Goal: Information Seeking & Learning: Learn about a topic

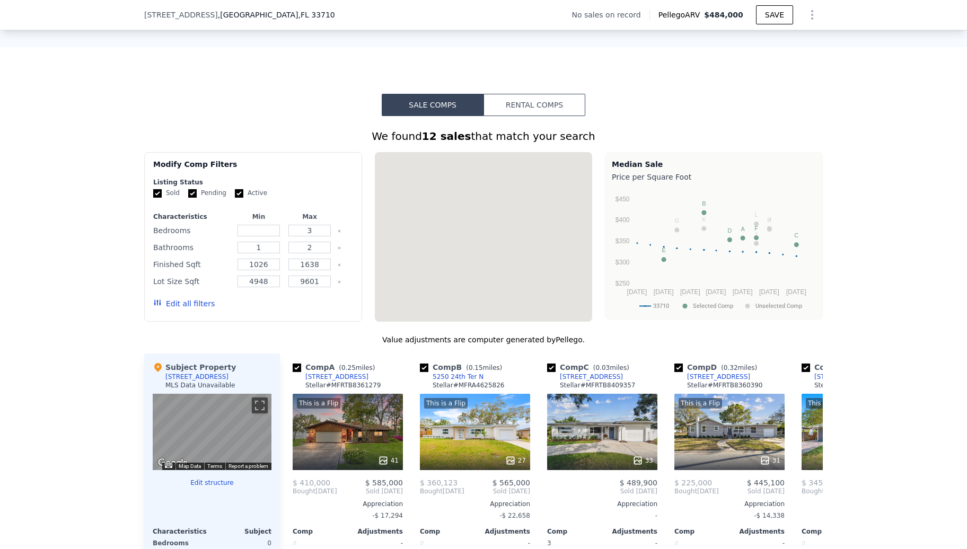
scroll to position [847, 0]
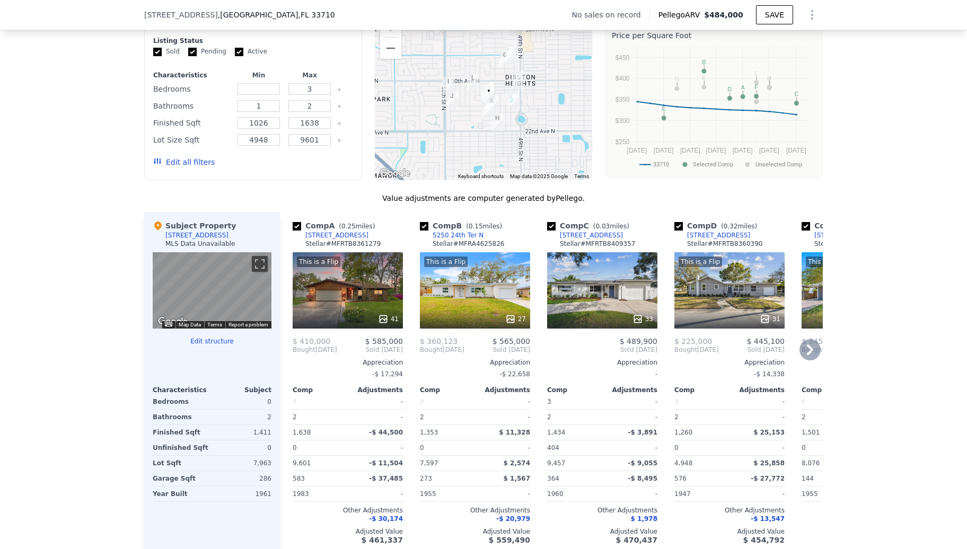
click at [807, 355] on icon at bounding box center [810, 349] width 6 height 11
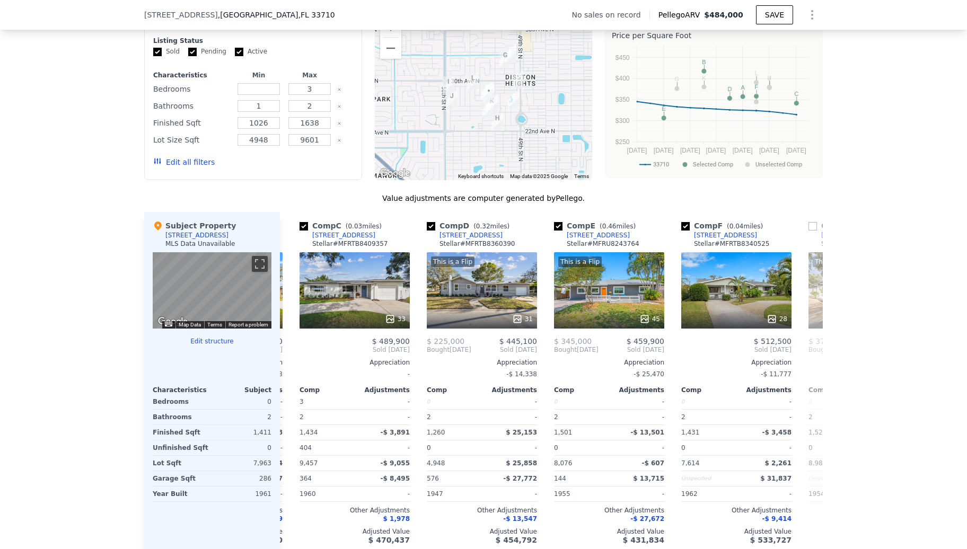
scroll to position [0, 254]
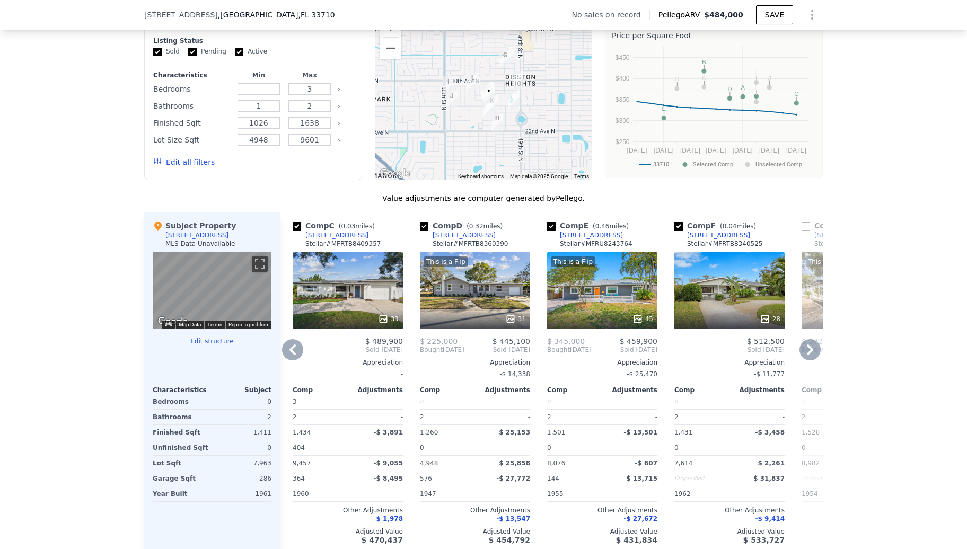
click at [799, 357] on icon at bounding box center [809, 349] width 21 height 21
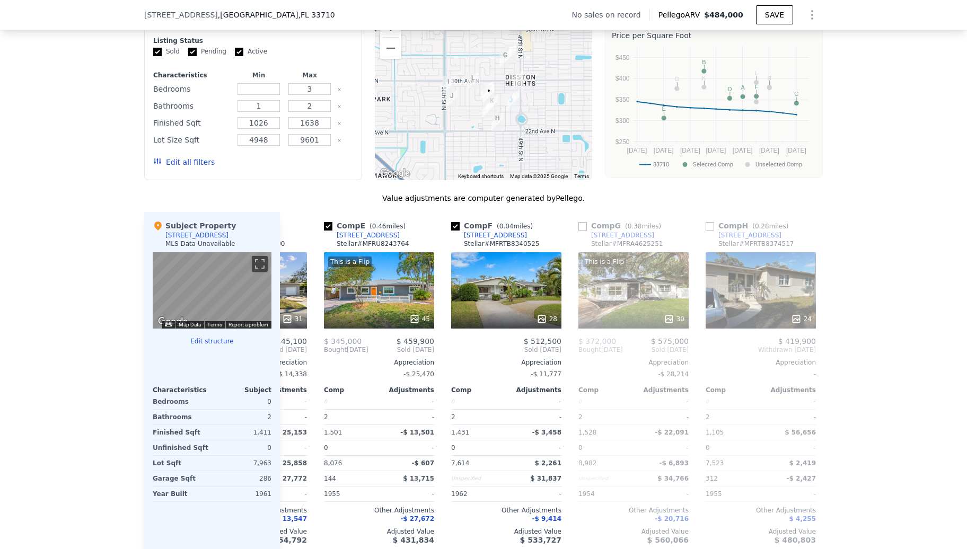
scroll to position [0, 509]
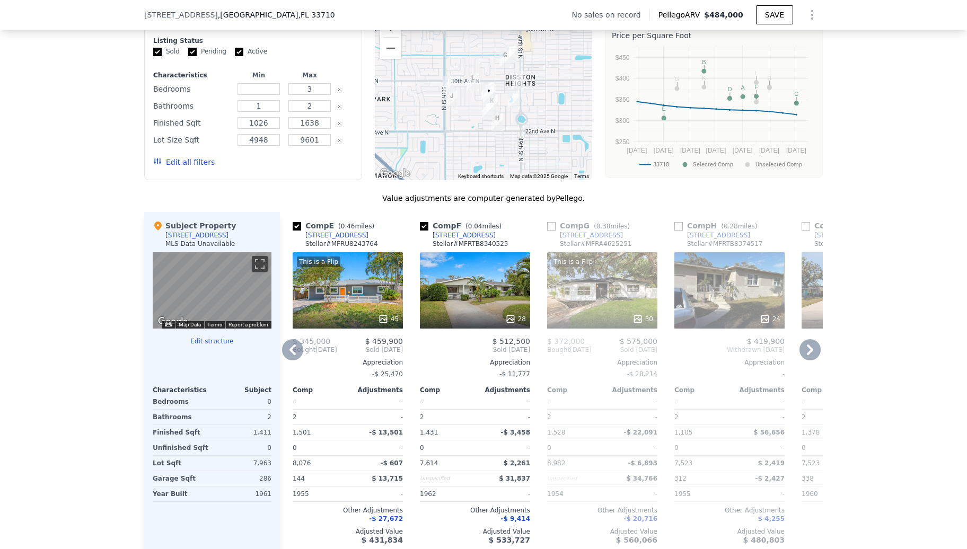
click at [816, 354] on span "Sold [DATE]" at bounding box center [856, 350] width 110 height 8
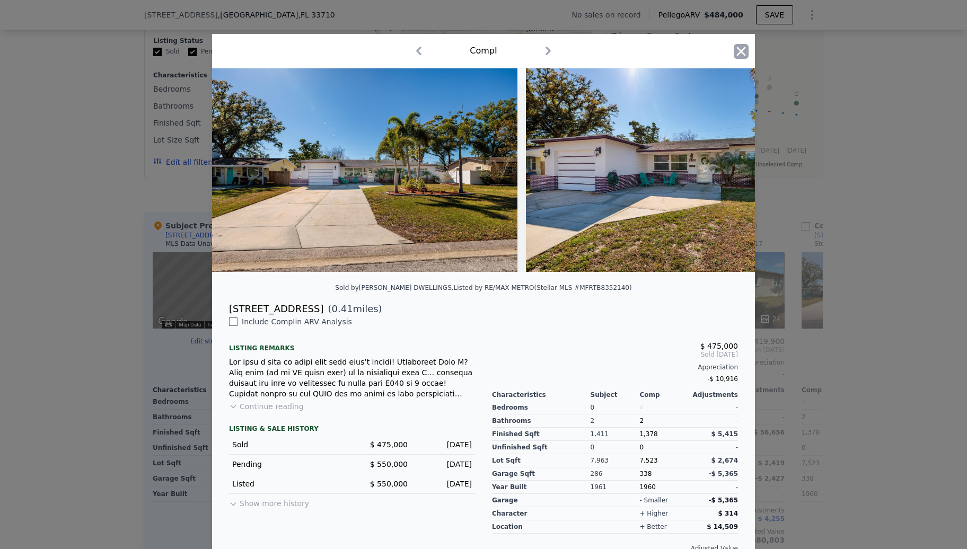
click at [737, 50] on icon "button" at bounding box center [741, 51] width 9 height 9
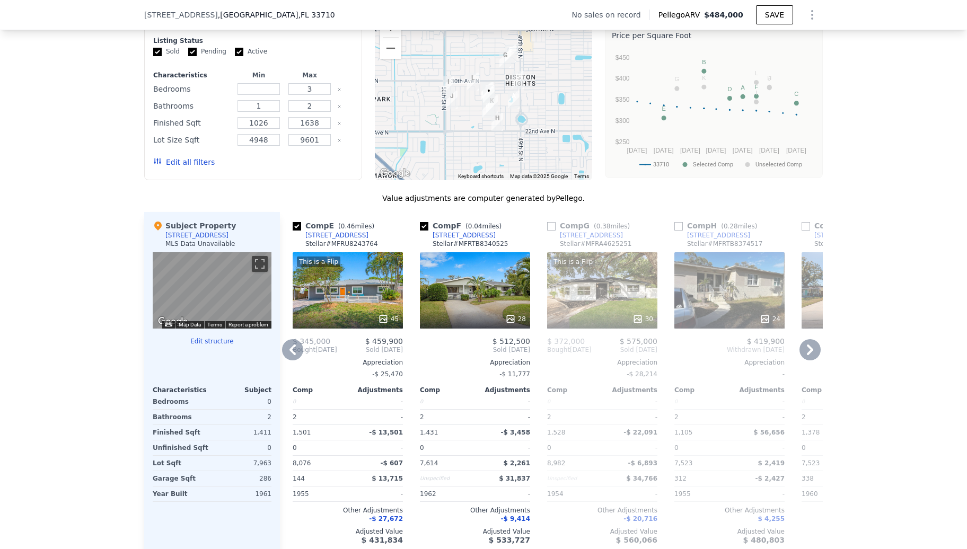
click at [807, 360] on icon at bounding box center [809, 349] width 21 height 21
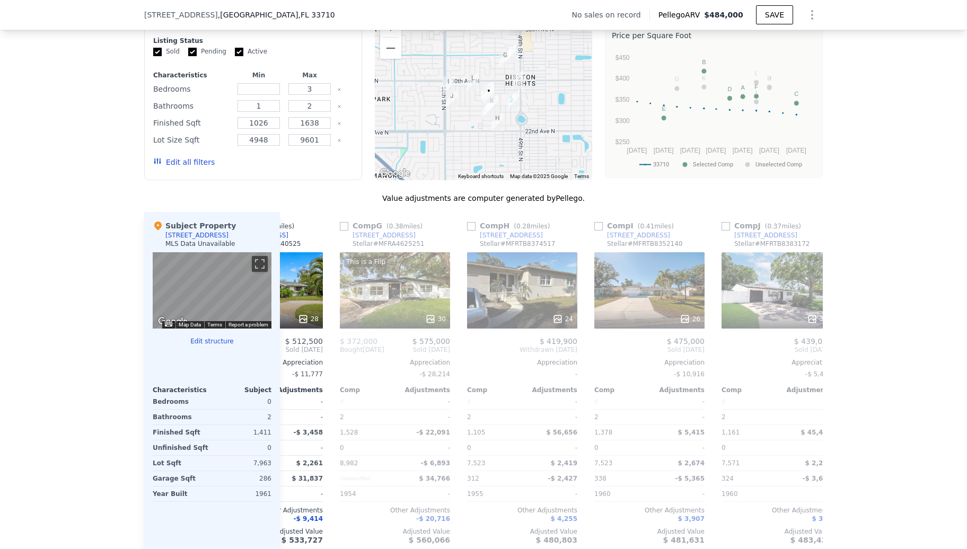
scroll to position [0, 763]
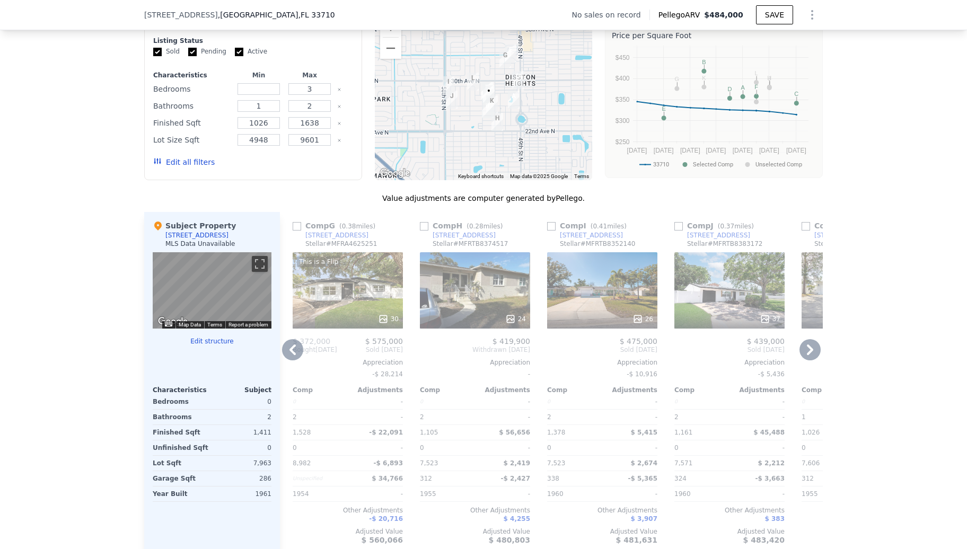
click at [807, 360] on icon at bounding box center [809, 349] width 21 height 21
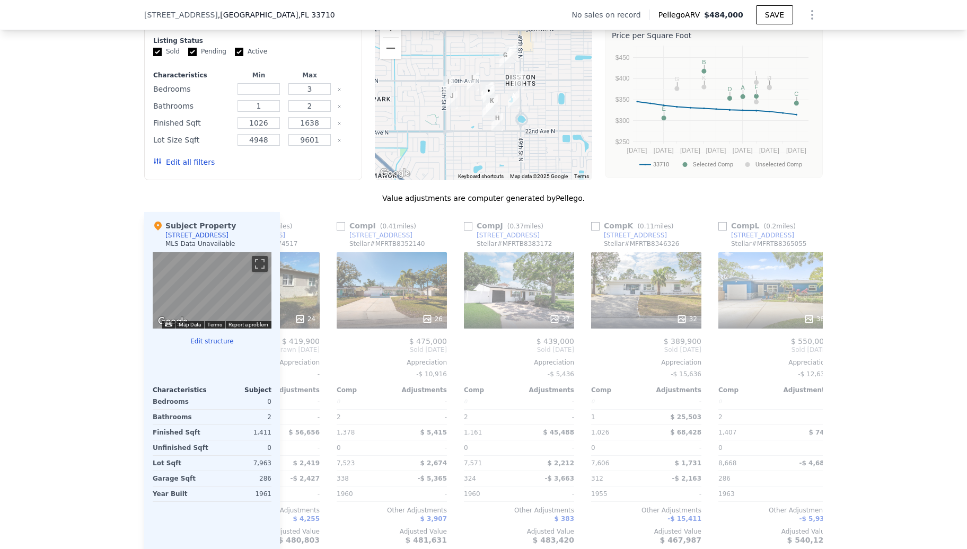
scroll to position [0, 1009]
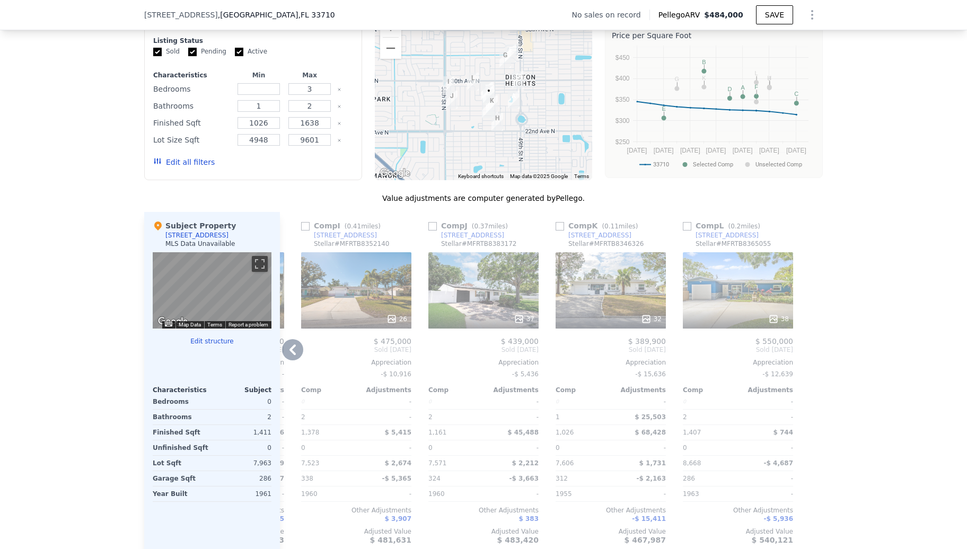
click at [807, 361] on div at bounding box center [814, 382] width 17 height 341
click at [617, 286] on div "32" at bounding box center [610, 290] width 110 height 76
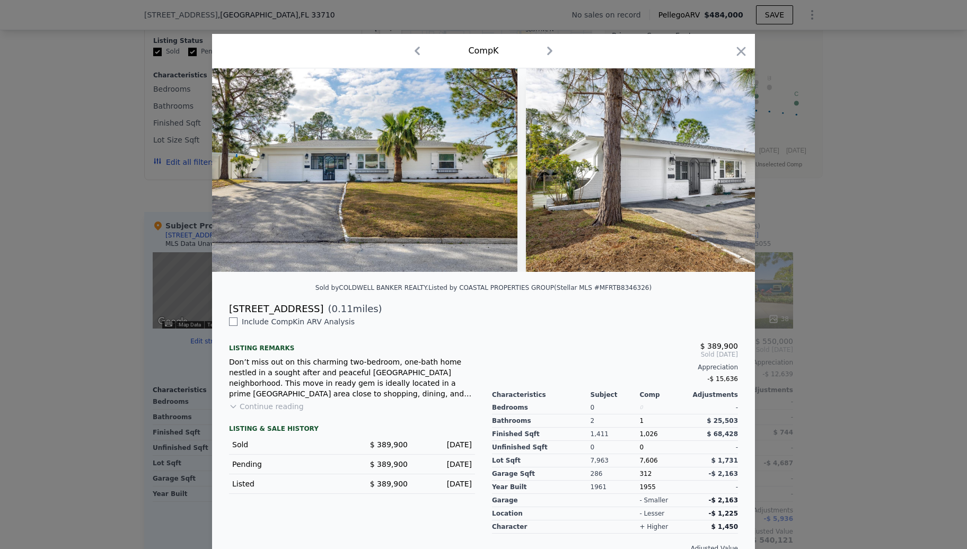
click at [532, 50] on div "Comp K" at bounding box center [483, 50] width 526 height 17
click at [548, 51] on icon "button" at bounding box center [549, 50] width 17 height 17
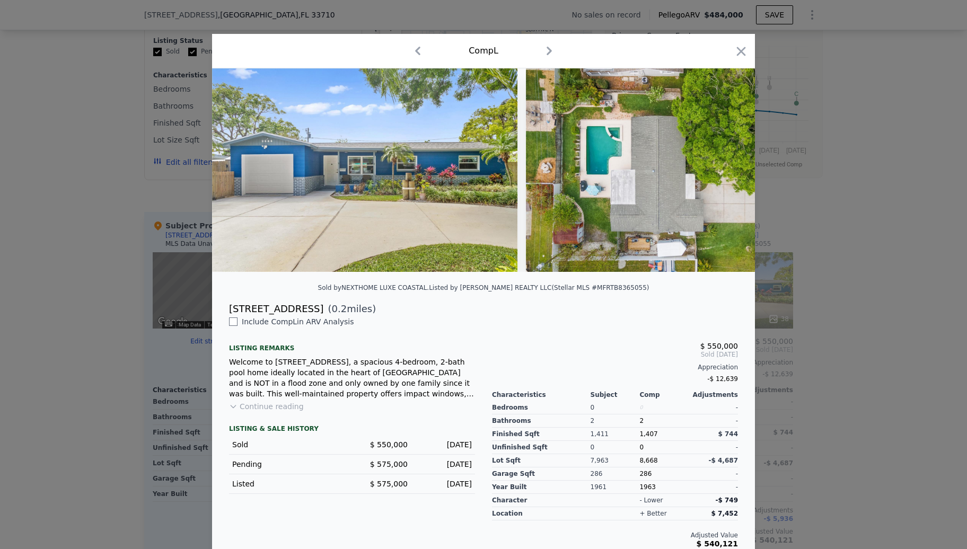
click at [548, 51] on icon "button" at bounding box center [549, 50] width 17 height 17
checkbox input "true"
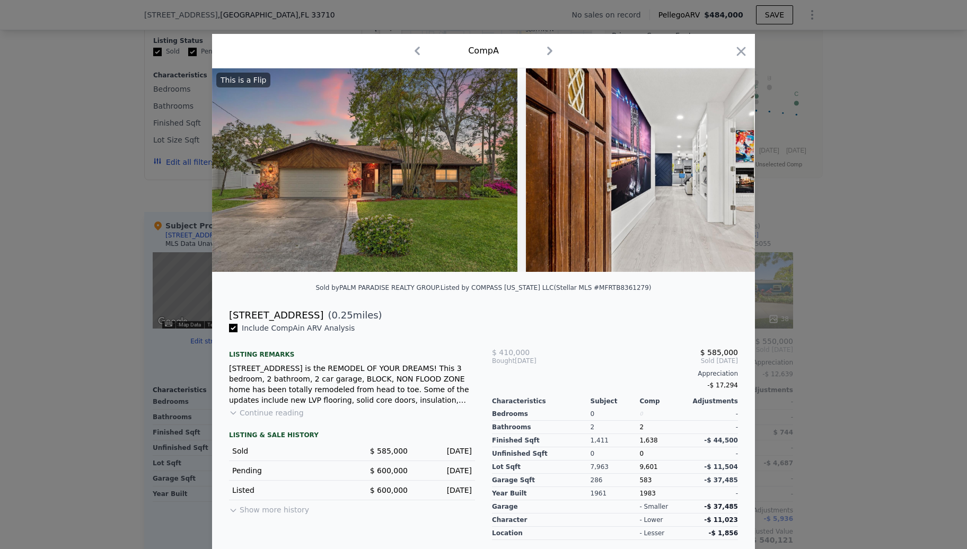
click at [548, 51] on icon "button" at bounding box center [549, 50] width 17 height 17
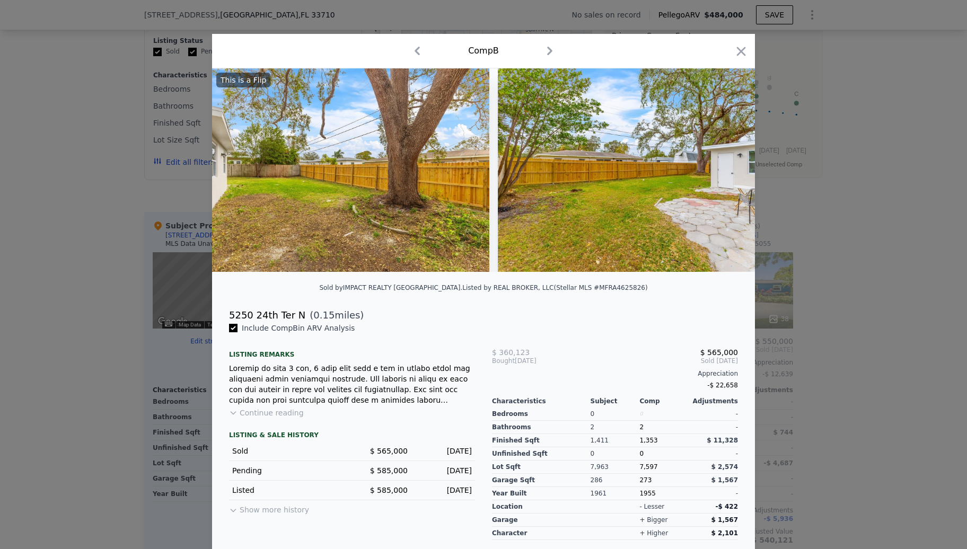
scroll to position [0, 7885]
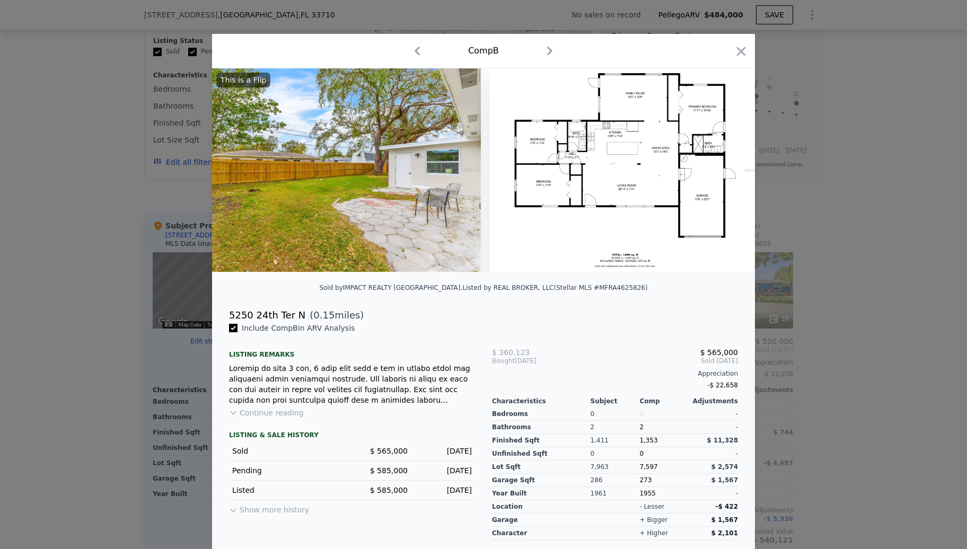
click at [736, 45] on icon "button" at bounding box center [740, 51] width 15 height 15
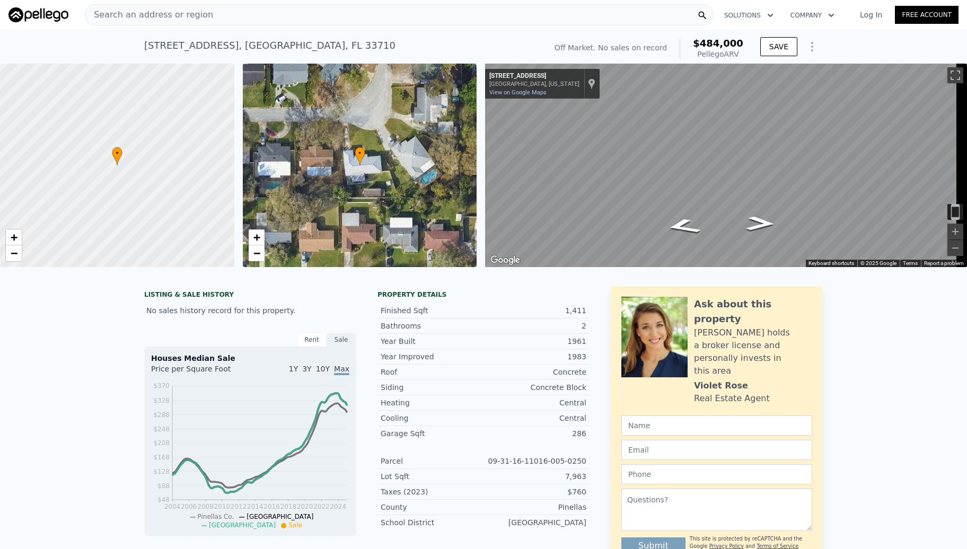
click at [192, 12] on span "Search an address or region" at bounding box center [149, 14] width 128 height 13
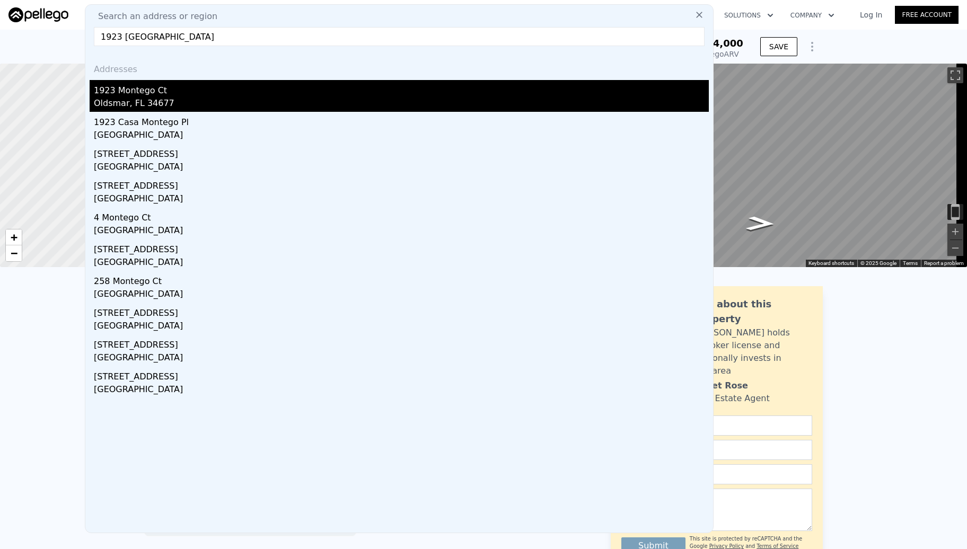
type input "1923 [GEOGRAPHIC_DATA]"
click at [141, 90] on div "1923 Montego Ct" at bounding box center [401, 88] width 615 height 17
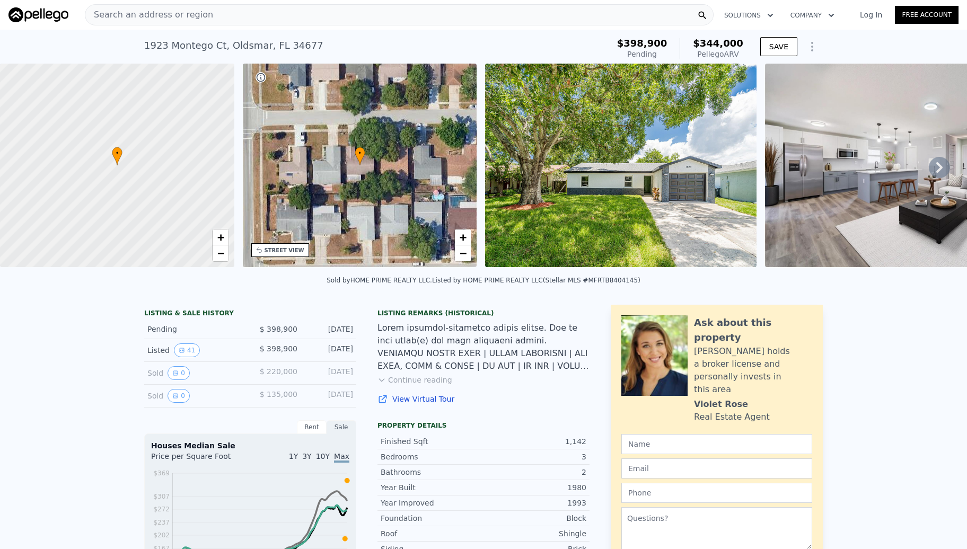
click at [931, 175] on icon at bounding box center [939, 167] width 21 height 21
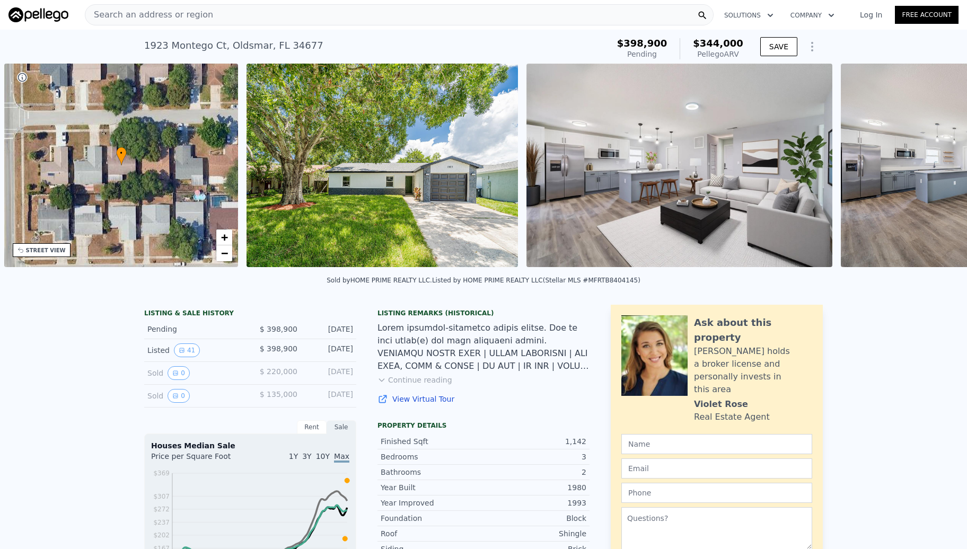
scroll to position [0, 246]
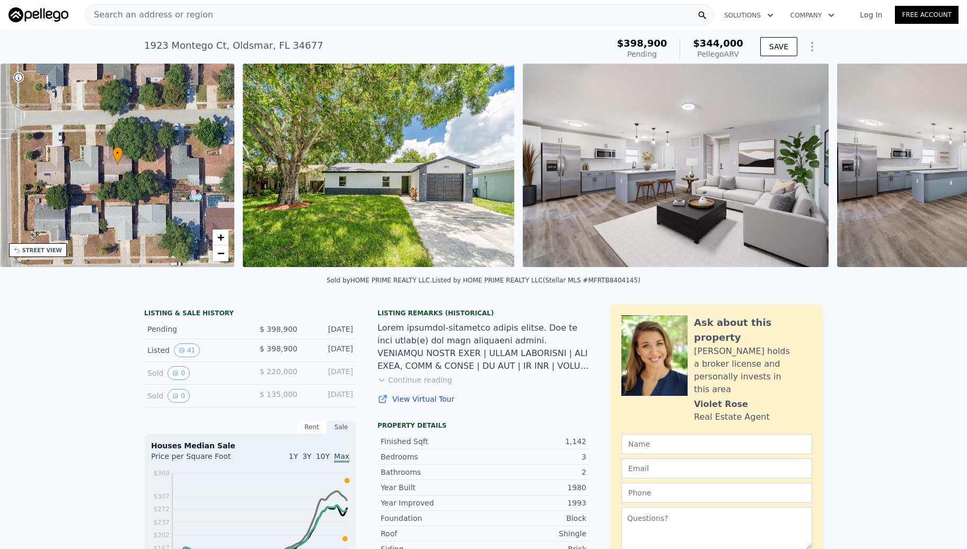
click at [931, 175] on div "• + − • + − STREET VIEW ← Move left → Move right ↑ Move up ↓ Move down + Zoom i…" at bounding box center [483, 167] width 967 height 207
click at [931, 175] on icon at bounding box center [939, 167] width 21 height 21
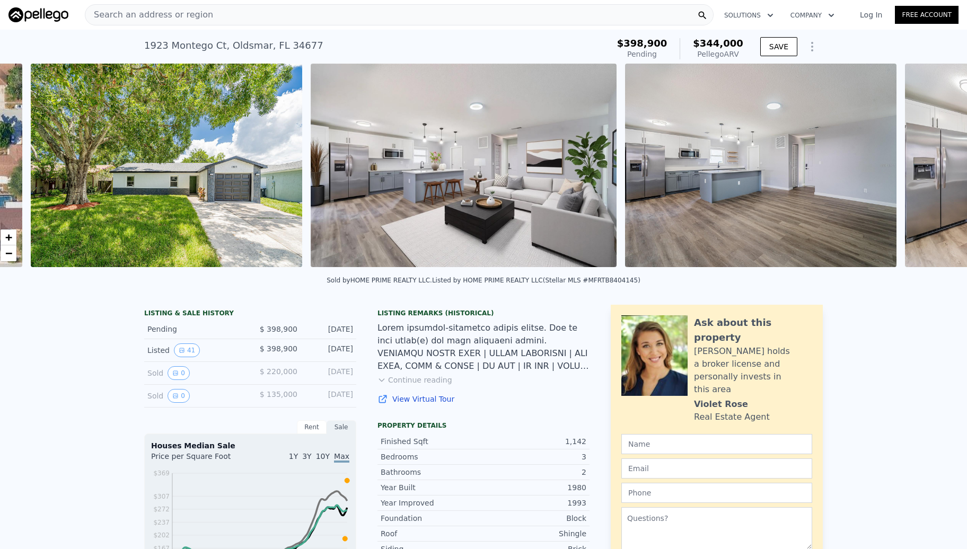
scroll to position [0, 485]
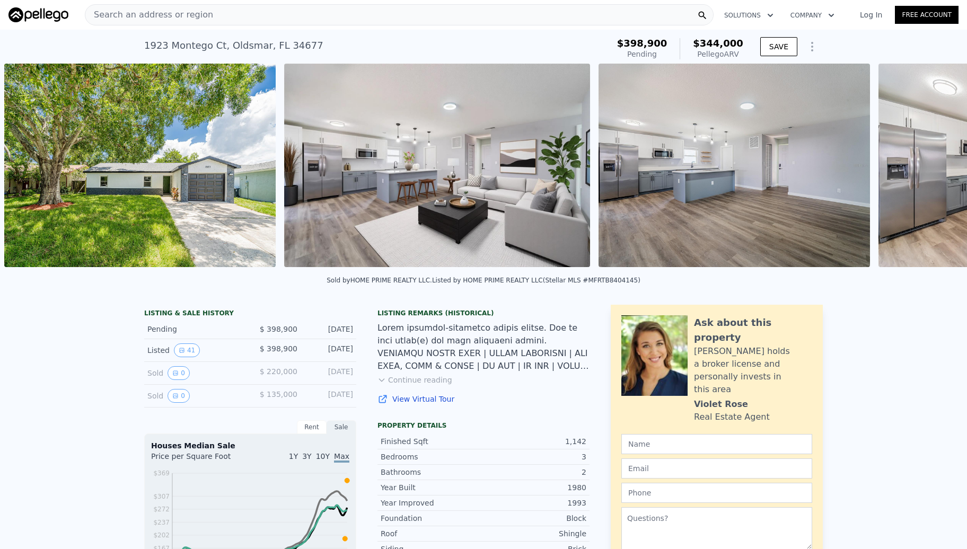
click at [930, 175] on div "• + − • + − STREET VIEW ← Move left → Move right ↑ Move up ↓ Move down + Zoom i…" at bounding box center [483, 167] width 967 height 207
click at [936, 171] on icon at bounding box center [939, 167] width 6 height 11
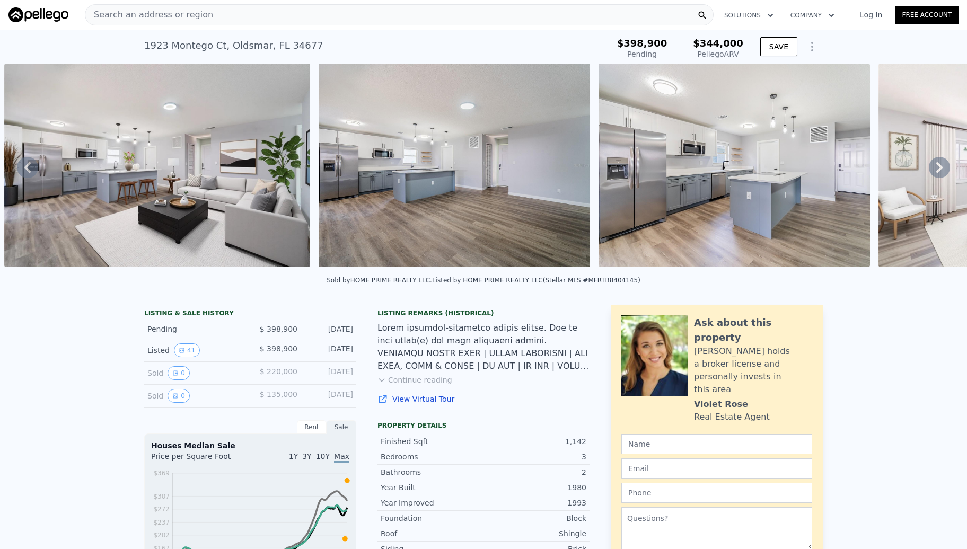
click at [936, 171] on icon at bounding box center [939, 167] width 6 height 11
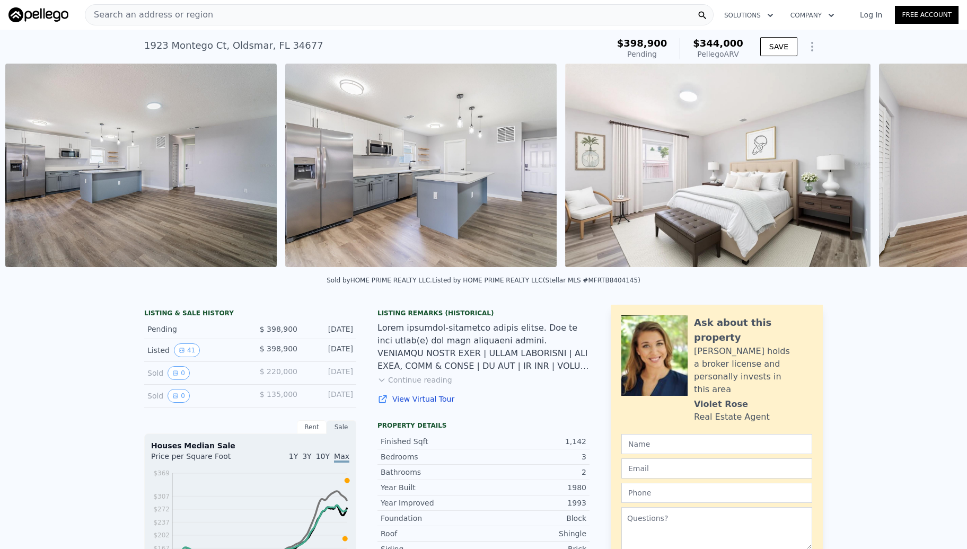
scroll to position [0, 1078]
click at [931, 171] on div "• + − • + − STREET VIEW ← Move left → Move right ↑ Move up ↓ Move down + Zoom i…" at bounding box center [483, 167] width 967 height 207
click at [936, 171] on icon at bounding box center [939, 167] width 6 height 11
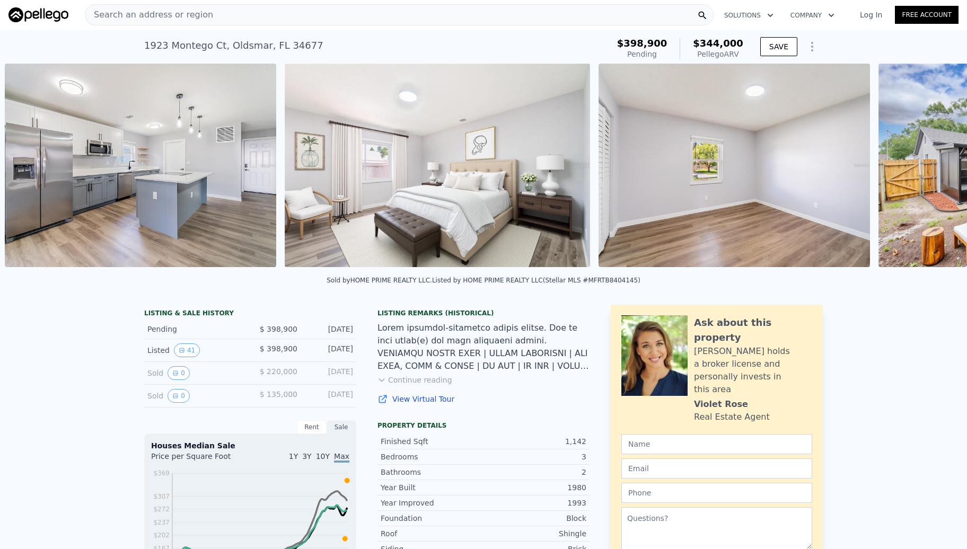
click at [931, 171] on div "• + − • + − STREET VIEW ← Move left → Move right ↑ Move up ↓ Move down + Zoom i…" at bounding box center [483, 167] width 967 height 207
click at [936, 171] on icon at bounding box center [939, 167] width 6 height 11
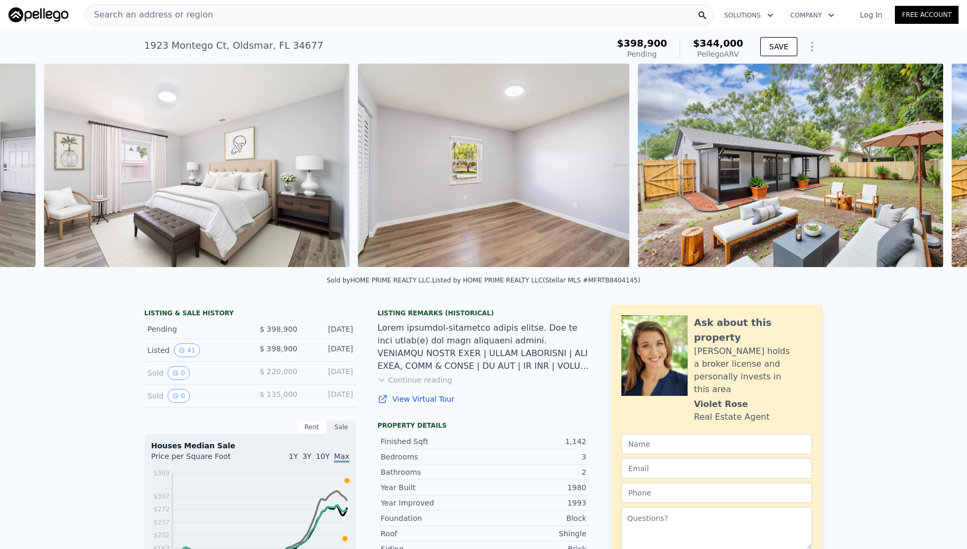
scroll to position [0, 1638]
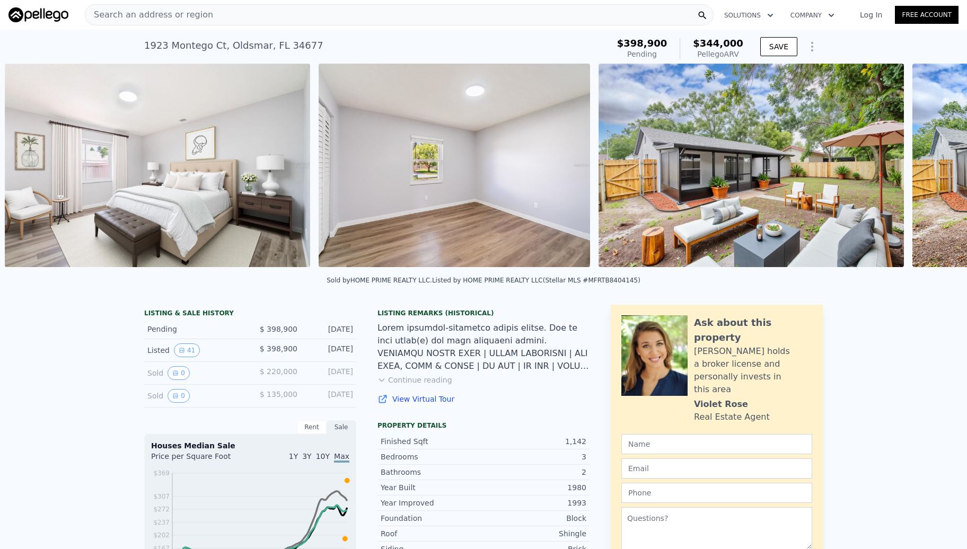
click at [931, 171] on div "• + − • + − STREET VIEW ← Move left → Move right ↑ Move up ↓ Move down + Zoom i…" at bounding box center [483, 167] width 967 height 207
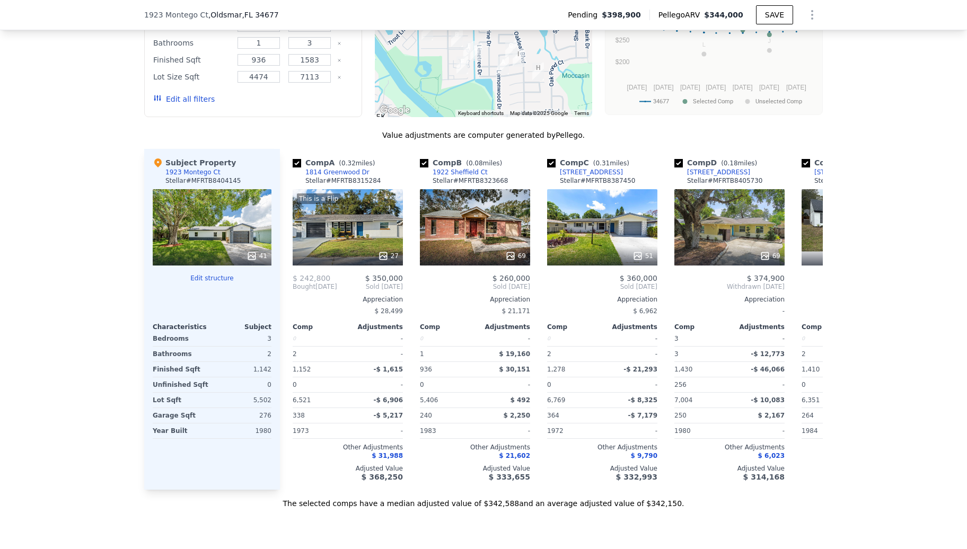
scroll to position [985, 0]
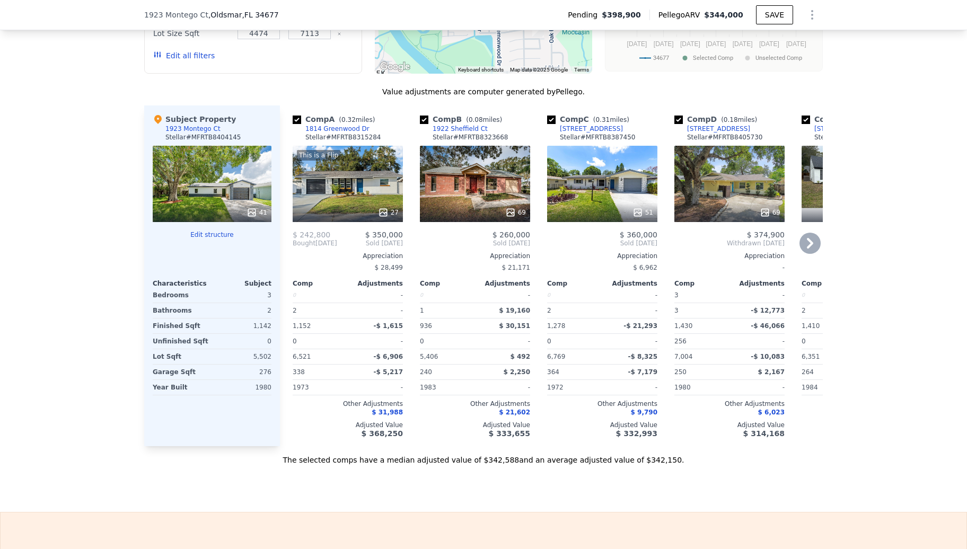
click at [803, 254] on icon at bounding box center [809, 243] width 21 height 21
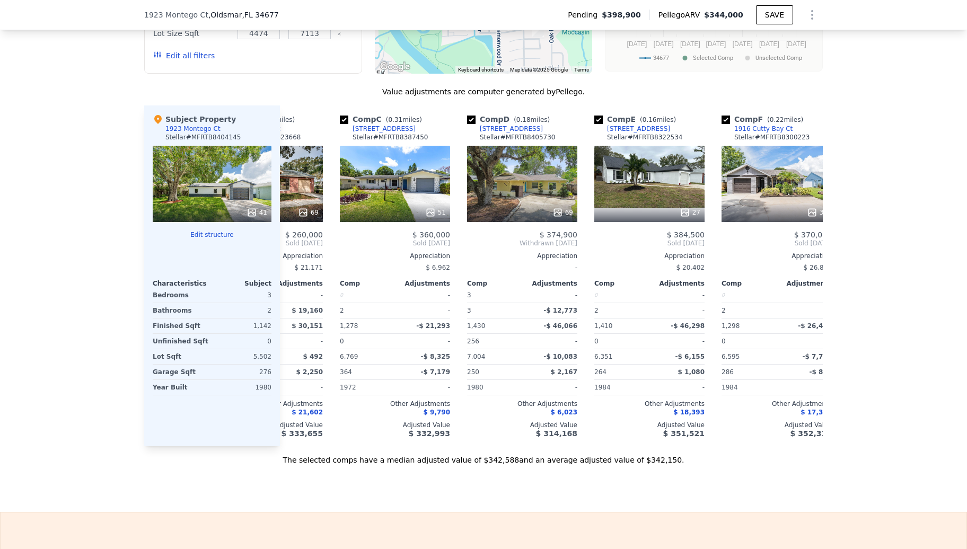
scroll to position [0, 254]
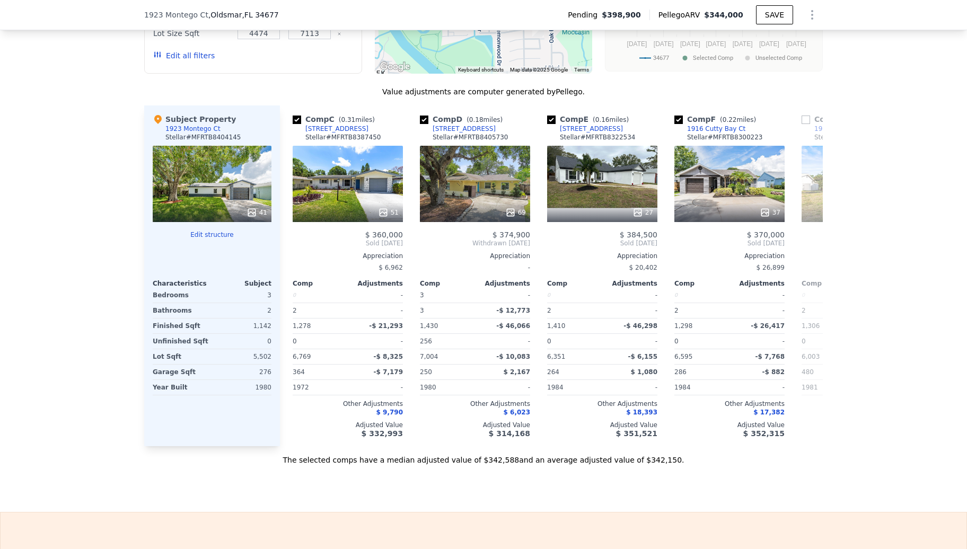
click at [803, 256] on div "$ 386,000 Sold [DATE] Appreciation $ 20,482 Comp Adjustments 0 - 2 - 1,306 -$ 2…" at bounding box center [856, 334] width 110 height 207
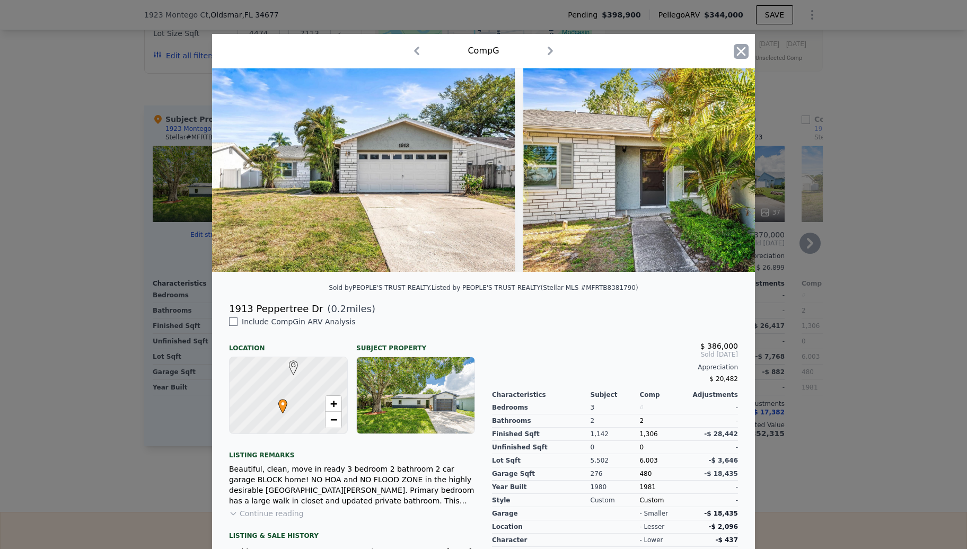
click at [733, 55] on icon "button" at bounding box center [740, 51] width 15 height 15
